Goal: Find specific page/section: Find specific page/section

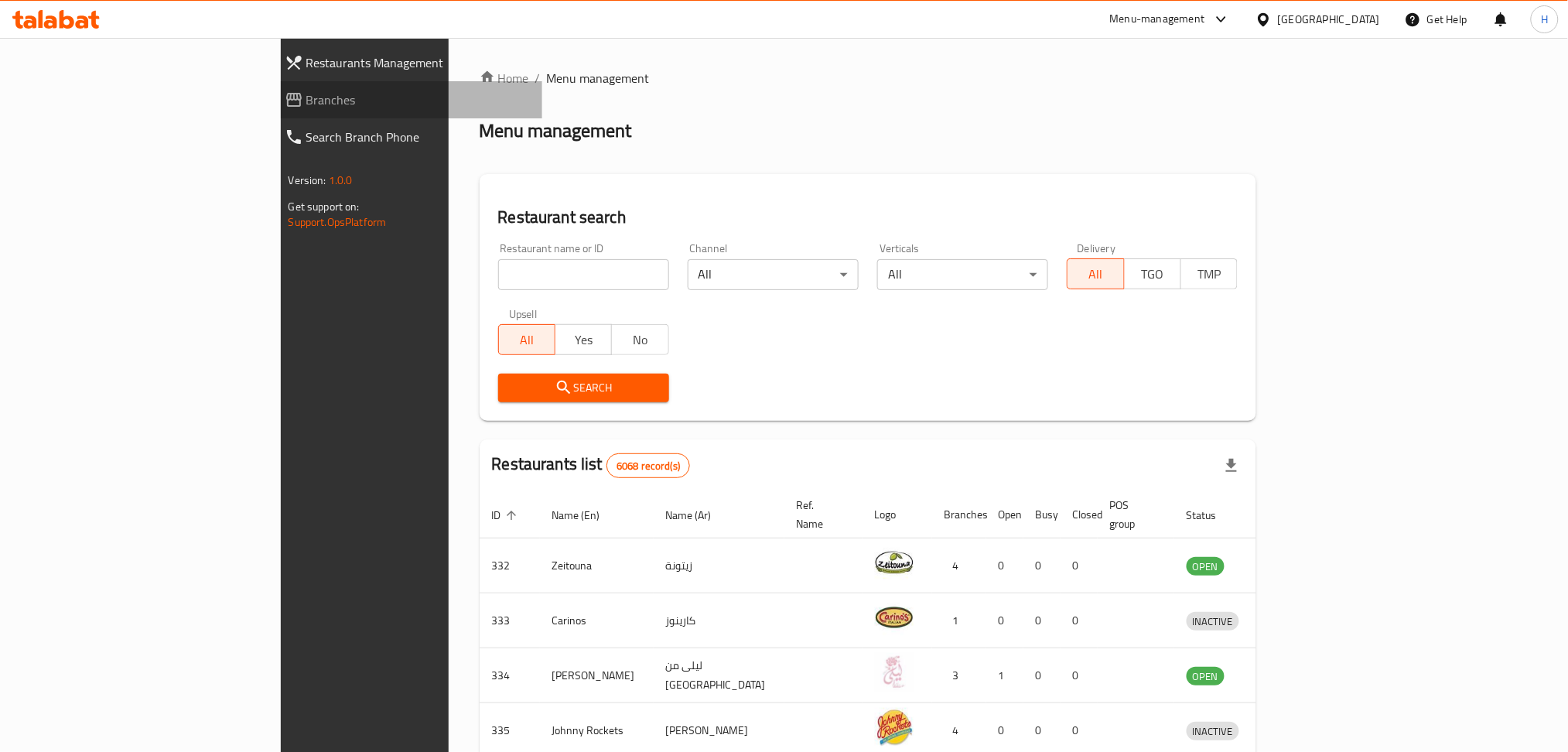
click at [306, 98] on span "Branches" at bounding box center [418, 99] width 224 height 19
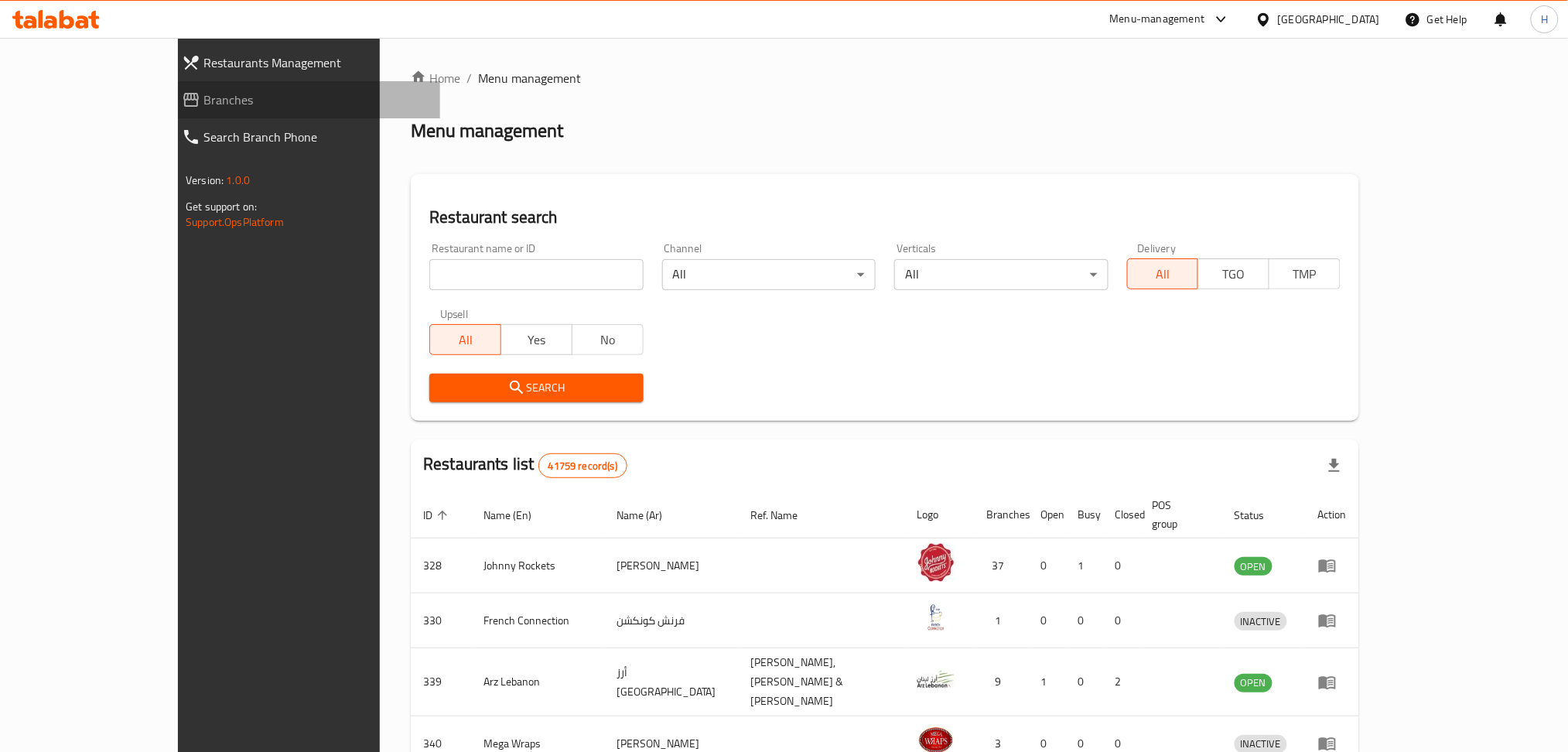
click at [204, 97] on span "Branches" at bounding box center [315, 99] width 224 height 19
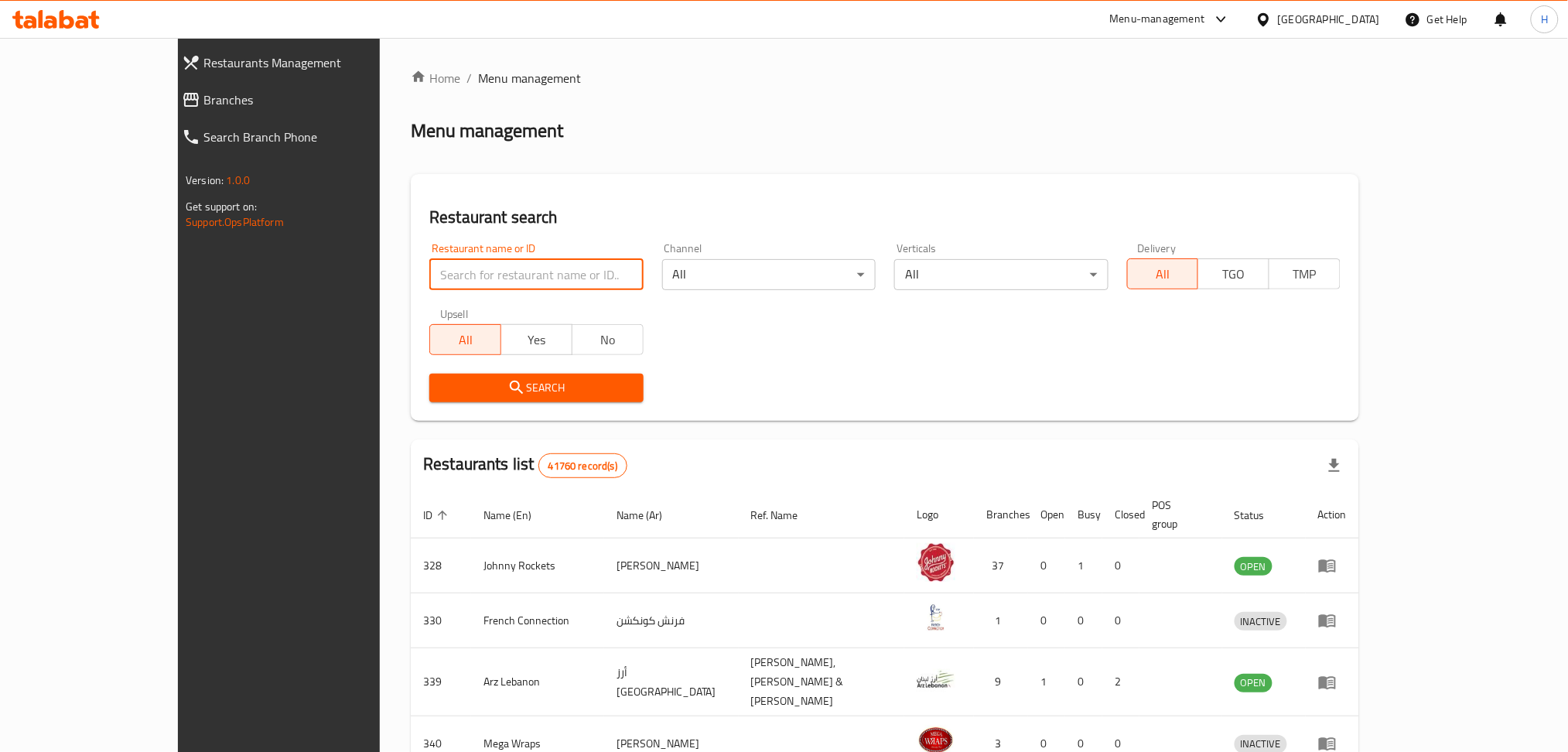
click at [512, 283] on input "search" at bounding box center [536, 275] width 213 height 31
paste input "26000"
type input "26000"
click button "Search" at bounding box center [536, 388] width 213 height 29
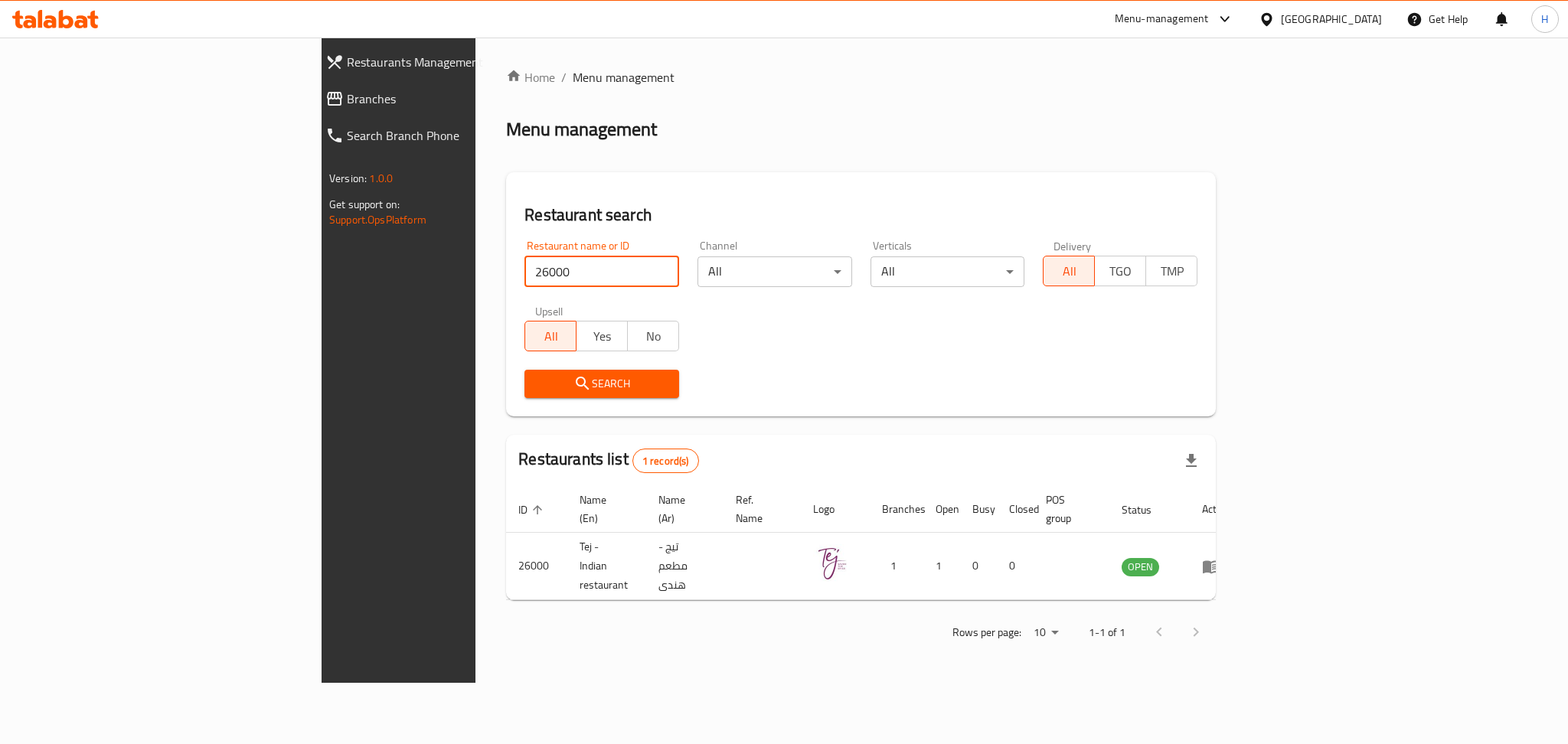
click at [524, 252] on div "Restaurant name or ID 26000 Restaurant name or ID" at bounding box center [601, 264] width 154 height 46
click at [524, 286] on input "26000" at bounding box center [601, 272] width 154 height 30
click at [86, 25] on icon at bounding box center [81, 21] width 13 height 13
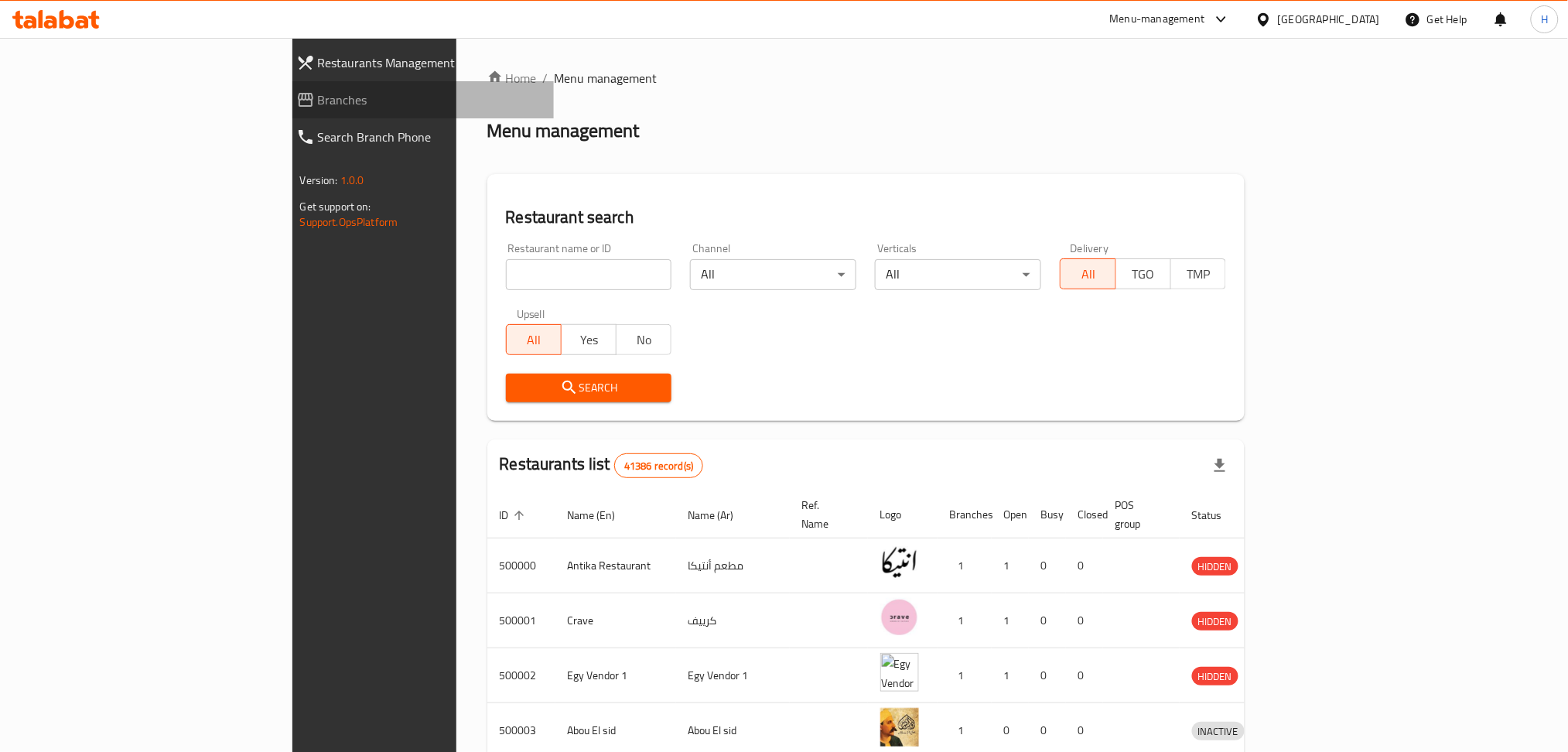
click at [318, 104] on span "Branches" at bounding box center [430, 99] width 224 height 19
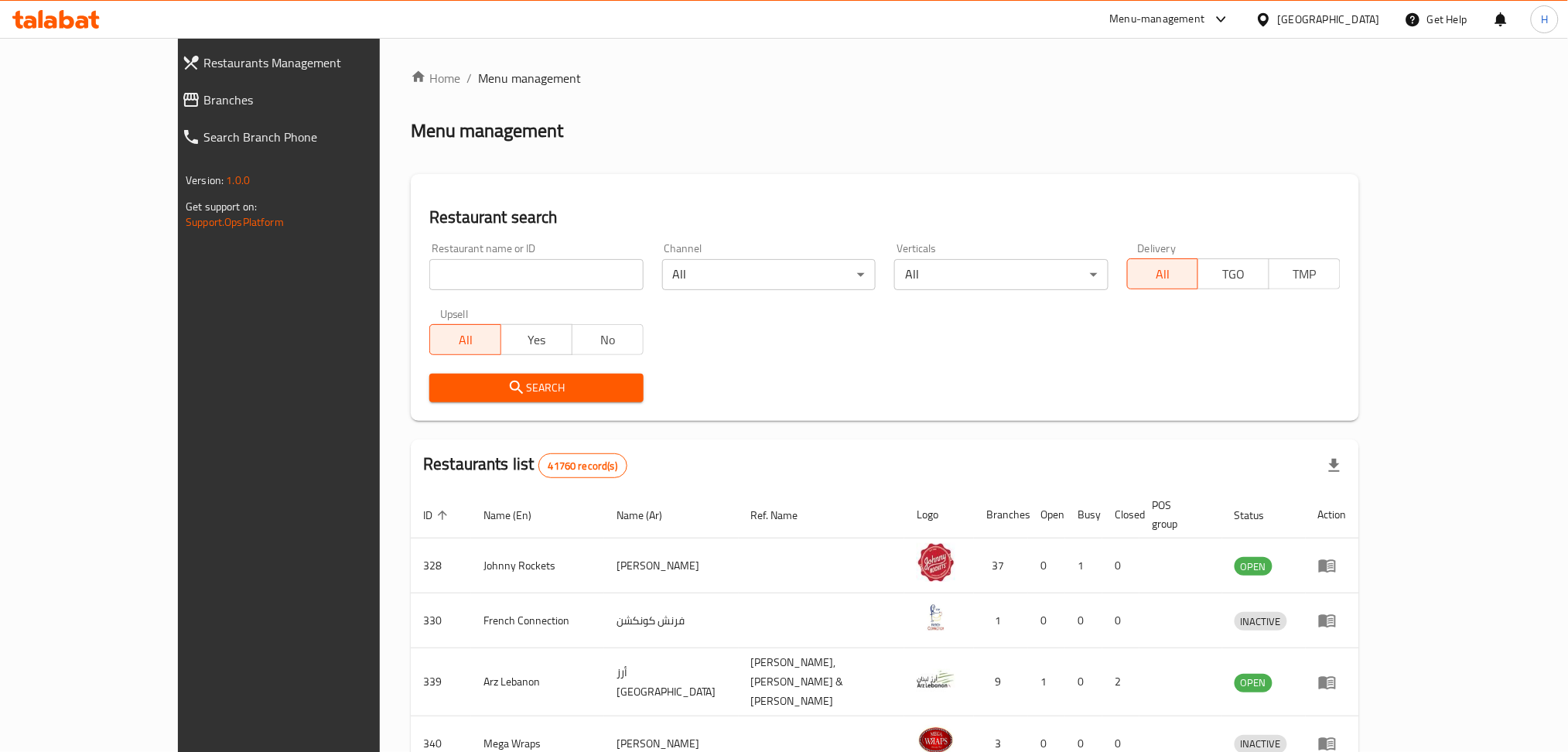
click at [204, 103] on span "Branches" at bounding box center [315, 99] width 224 height 19
